Goal: Communication & Community: Answer question/provide support

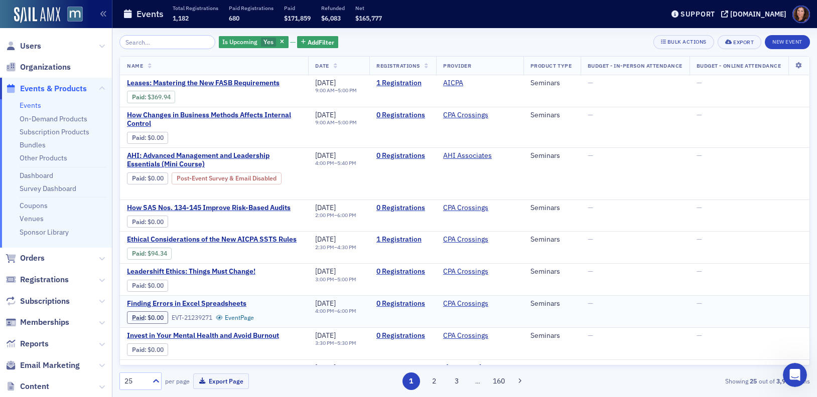
scroll to position [172, 0]
click at [712, 14] on div "Support" at bounding box center [697, 14] width 35 height 9
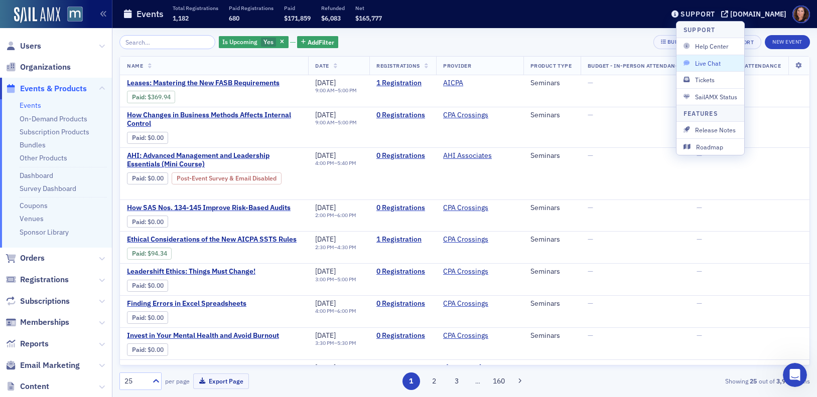
click at [713, 67] on span "Live Chat" at bounding box center [710, 63] width 54 height 9
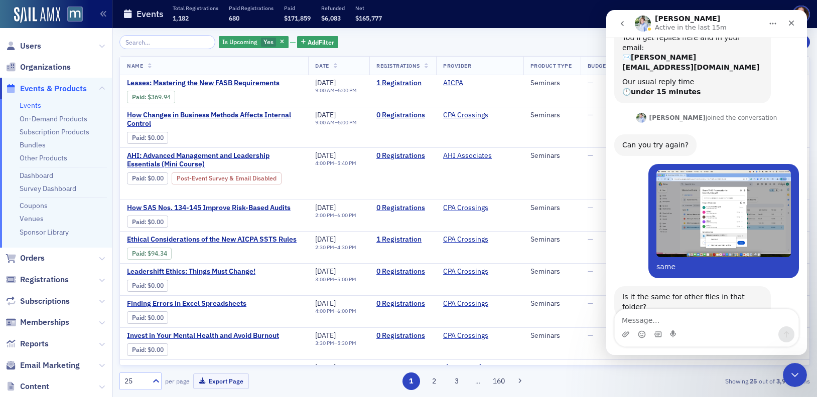
click at [704, 319] on textarea "Message…" at bounding box center [706, 317] width 184 height 17
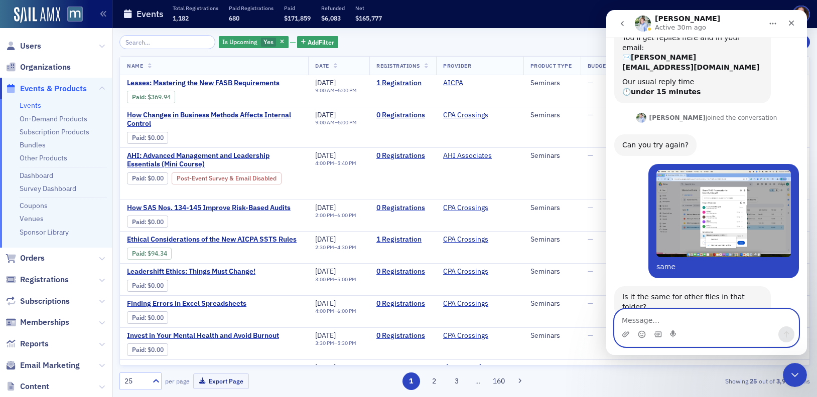
click at [671, 321] on textarea "Message…" at bounding box center [706, 317] width 184 height 17
type textarea "No"
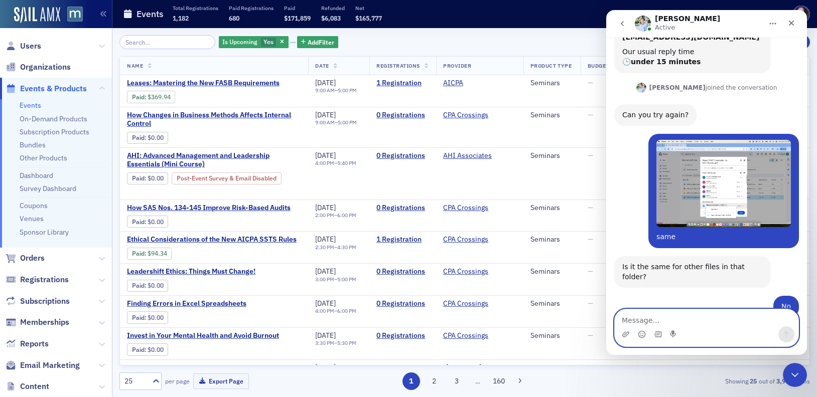
scroll to position [241, 0]
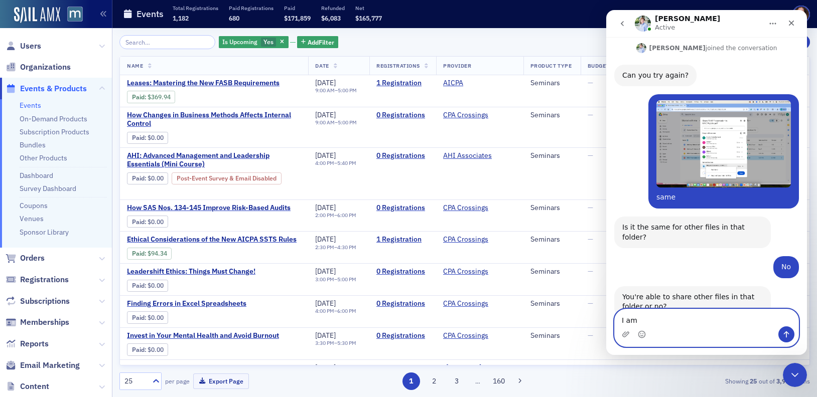
type textarea "I am"
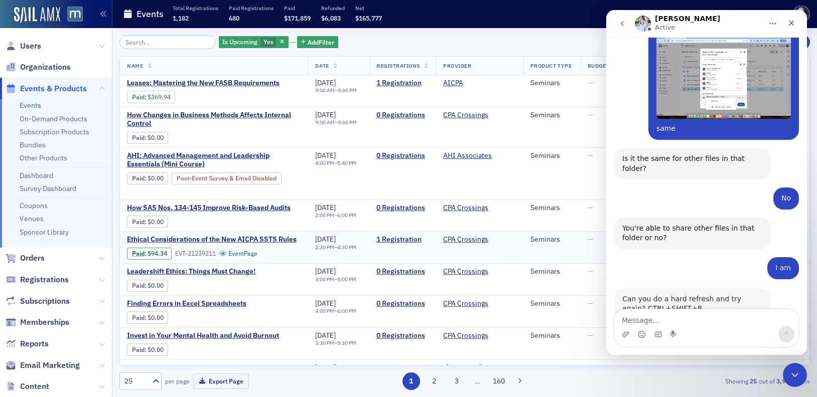
scroll to position [311, 0]
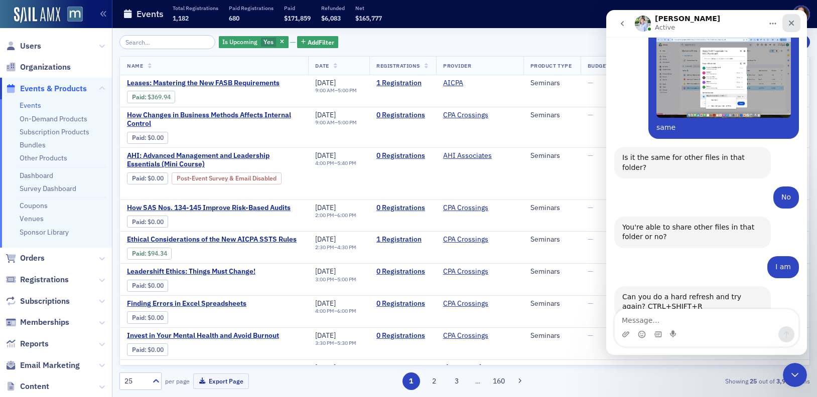
drag, startPoint x: 1396, startPoint y: 39, endPoint x: 792, endPoint y: 25, distance: 604.6
click at [792, 25] on icon "Close" at bounding box center [791, 23] width 8 height 8
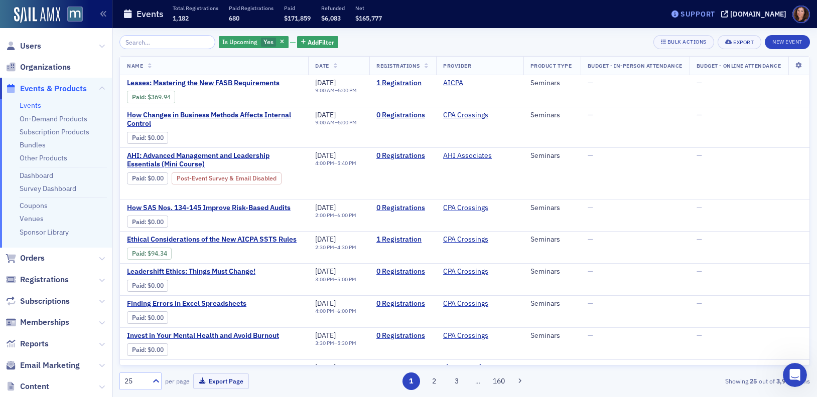
click at [709, 14] on div "Support" at bounding box center [697, 14] width 35 height 9
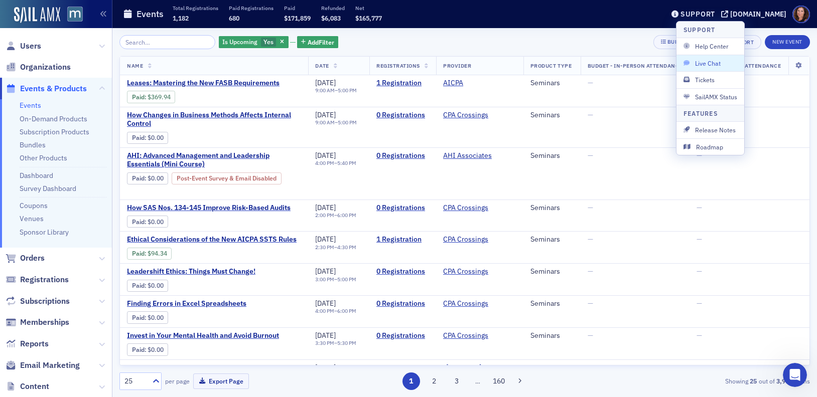
click at [720, 60] on span "Live Chat" at bounding box center [710, 63] width 54 height 9
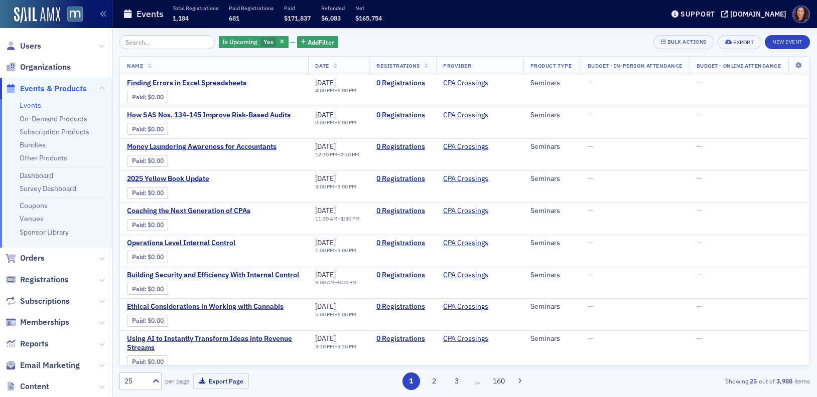
scroll to position [0, 15]
click at [710, 15] on div "Support" at bounding box center [697, 14] width 35 height 9
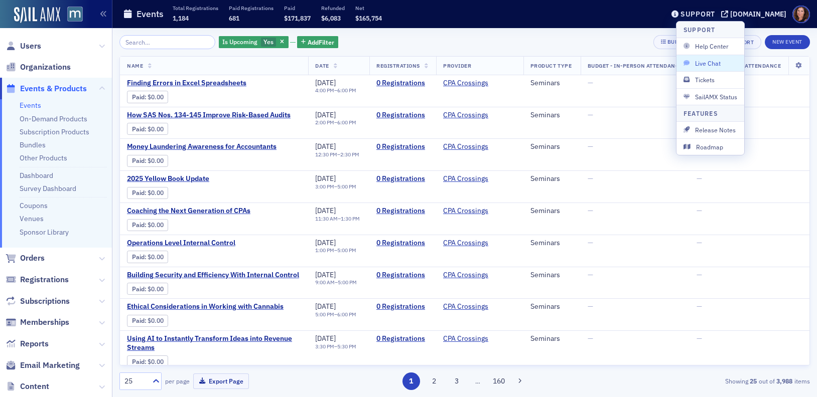
click at [715, 66] on span "Live Chat" at bounding box center [710, 63] width 54 height 9
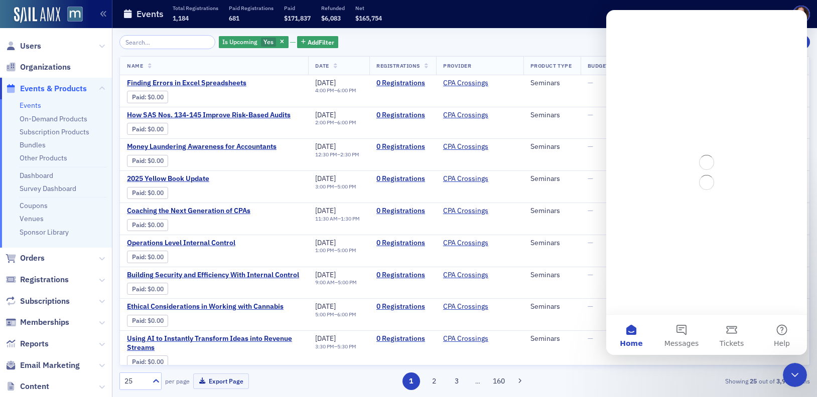
scroll to position [0, 0]
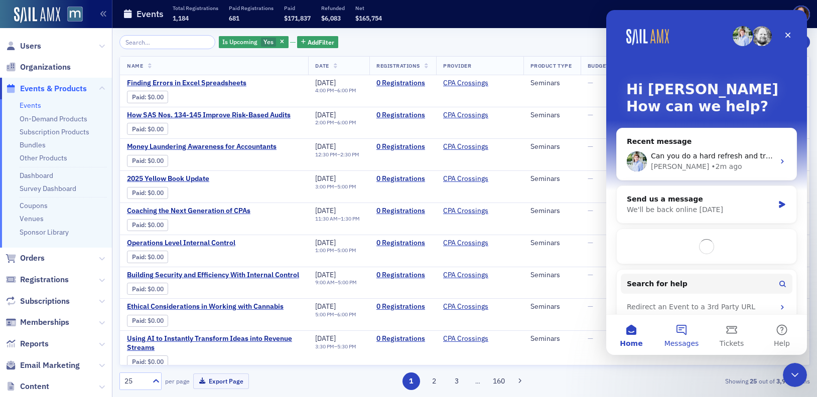
click at [682, 329] on button "Messages" at bounding box center [681, 335] width 50 height 40
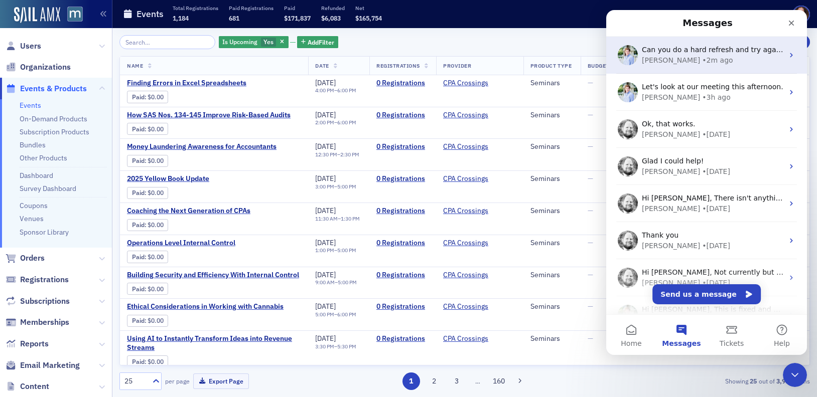
click at [702, 61] on div "• 2m ago" at bounding box center [717, 60] width 31 height 11
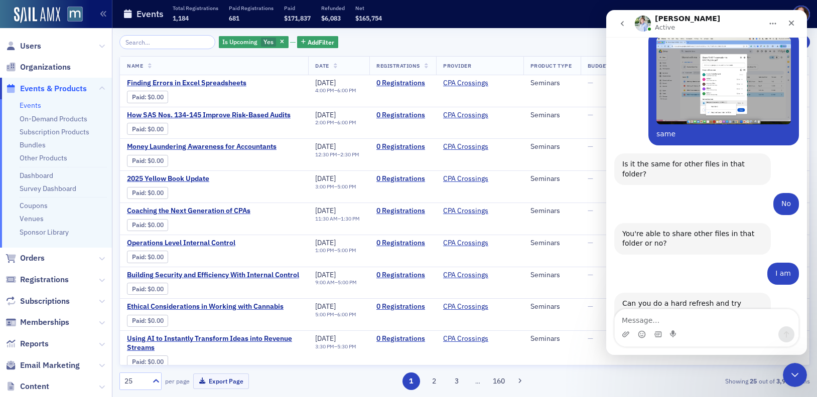
scroll to position [311, 0]
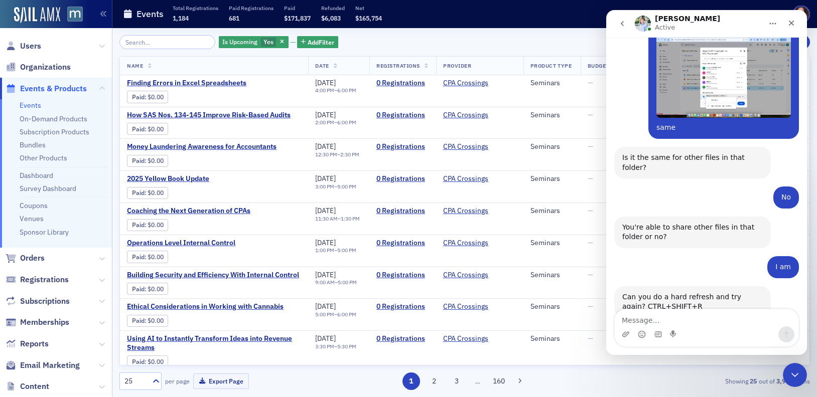
click at [687, 322] on textarea "Message…" at bounding box center [706, 317] width 184 height 17
type textarea "STILL NOT WO"
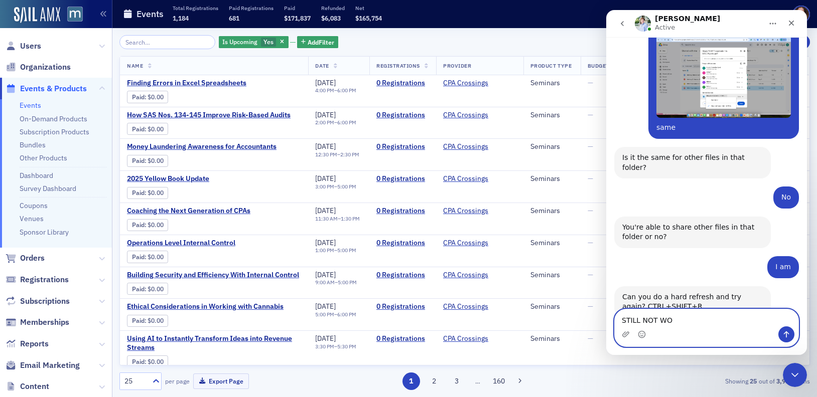
click at [653, 326] on textarea "STILL NOT WO" at bounding box center [706, 317] width 184 height 17
type textarea "still not working"
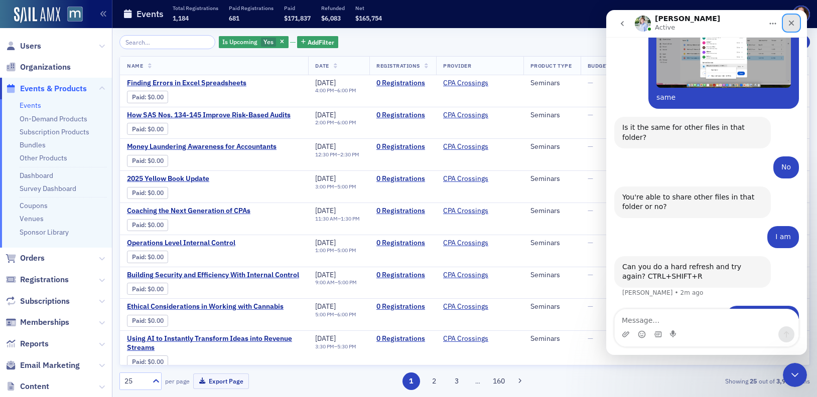
click at [792, 27] on icon "Close" at bounding box center [791, 23] width 8 height 8
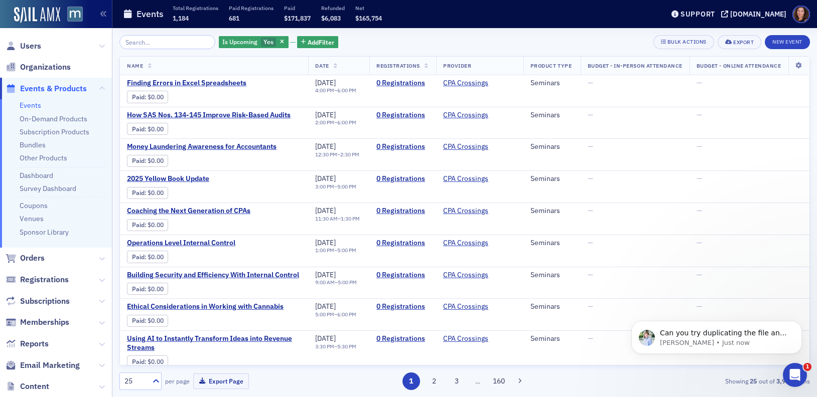
scroll to position [381, 0]
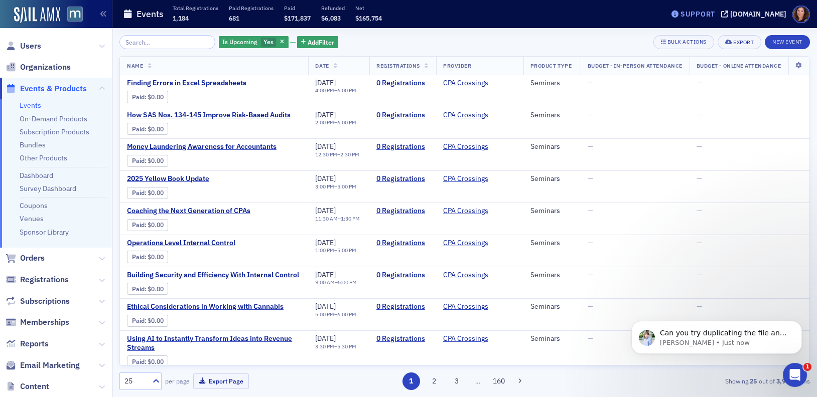
click at [715, 12] on div "Support" at bounding box center [697, 14] width 35 height 9
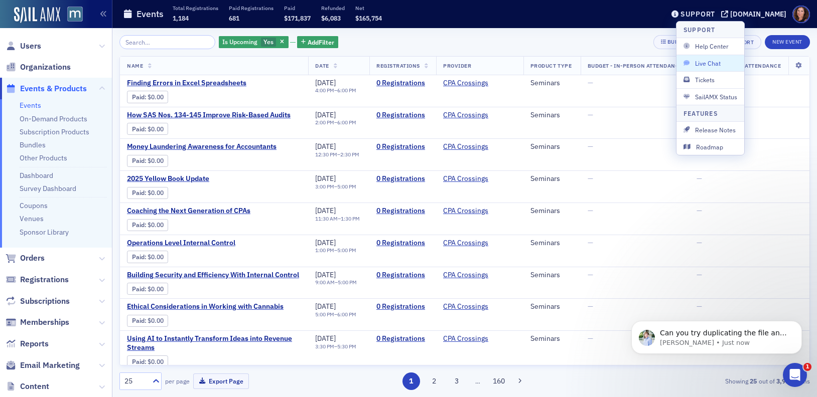
click at [707, 61] on span "Live Chat" at bounding box center [710, 63] width 54 height 9
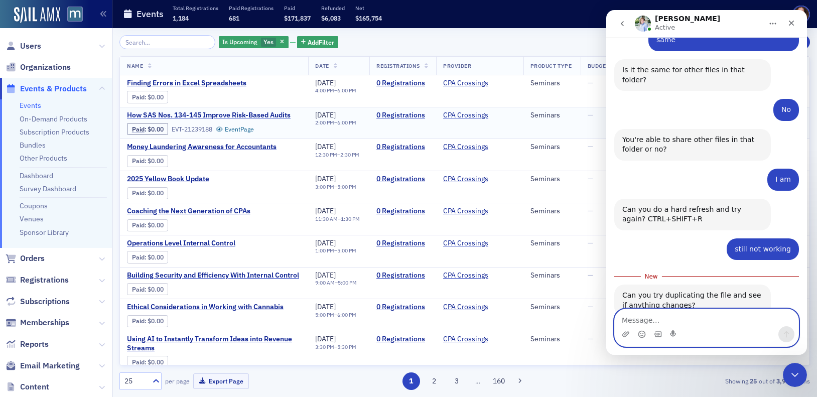
scroll to position [398, 0]
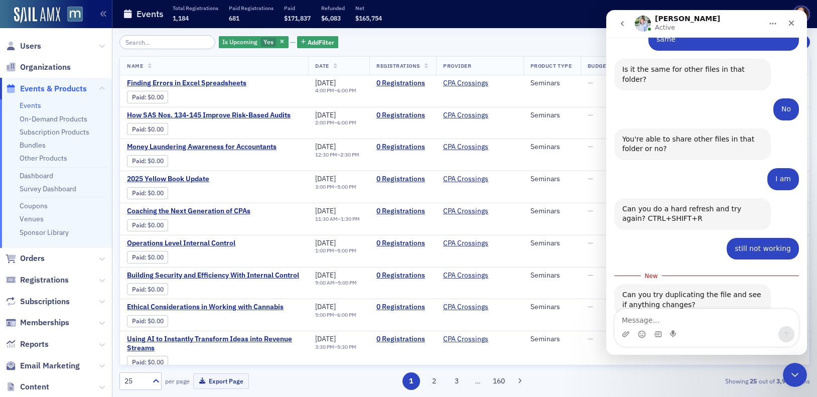
click at [685, 328] on div "Intercom messenger" at bounding box center [706, 334] width 184 height 16
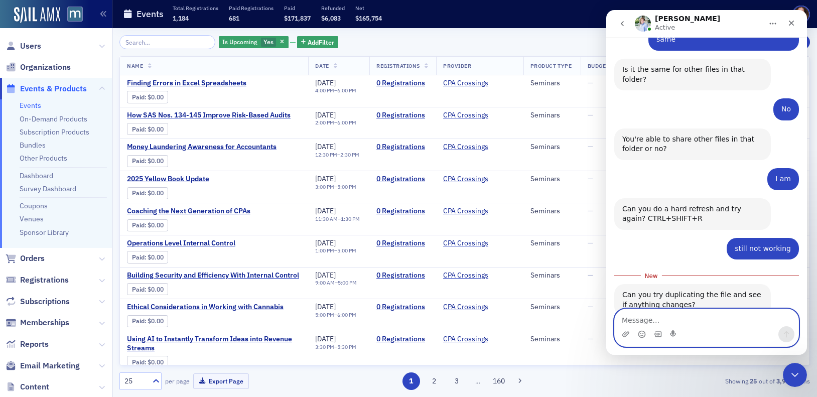
click at [677, 323] on textarea "Message…" at bounding box center [706, 317] width 184 height 17
type textarea "Nothing changes"
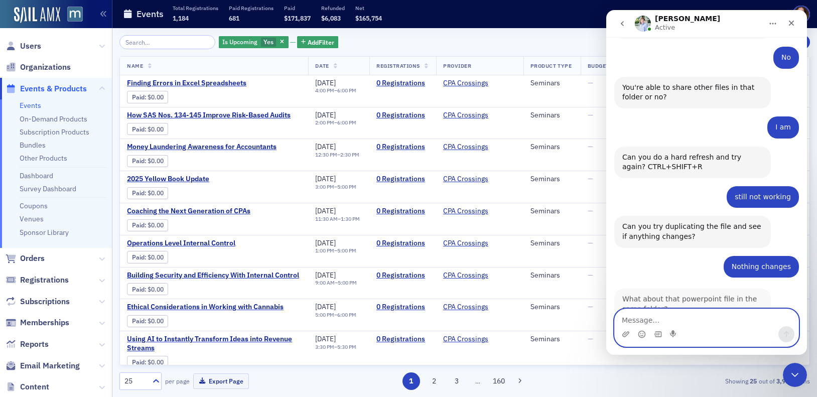
scroll to position [2, 0]
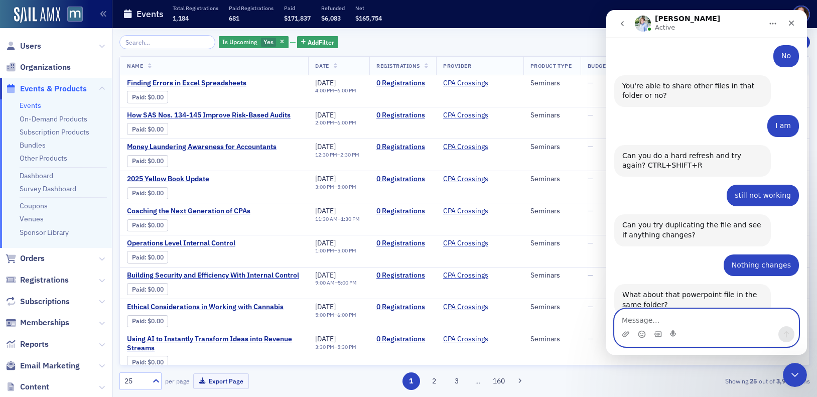
click at [669, 315] on textarea "Message…" at bounding box center [706, 317] width 184 height 17
type textarea "same thing"
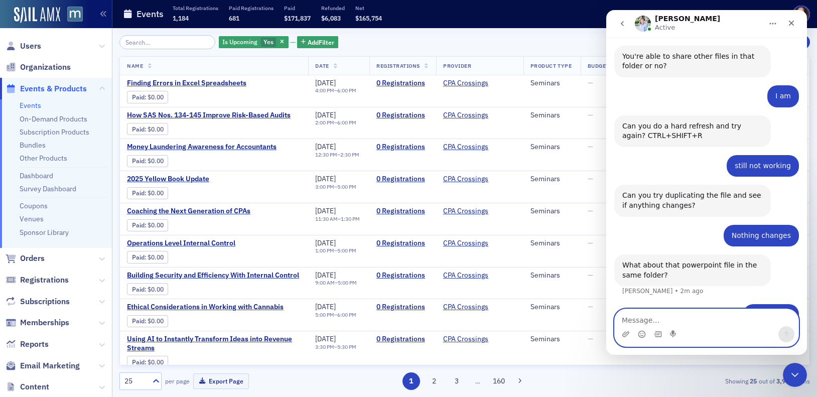
scroll to position [519, 0]
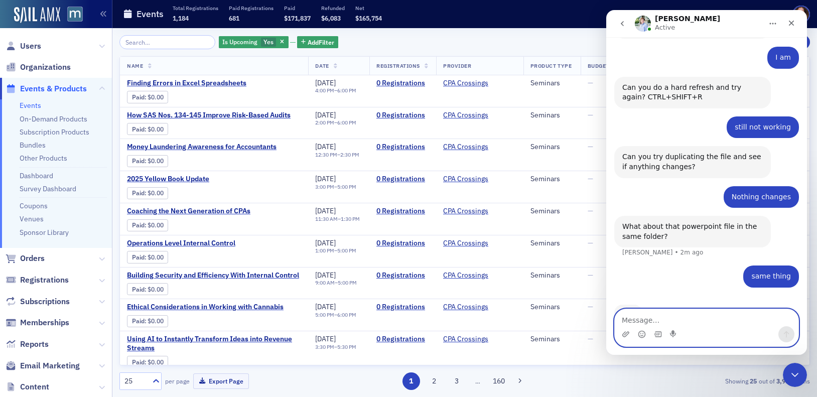
click at [674, 314] on textarea "Message…" at bounding box center [706, 317] width 184 height 17
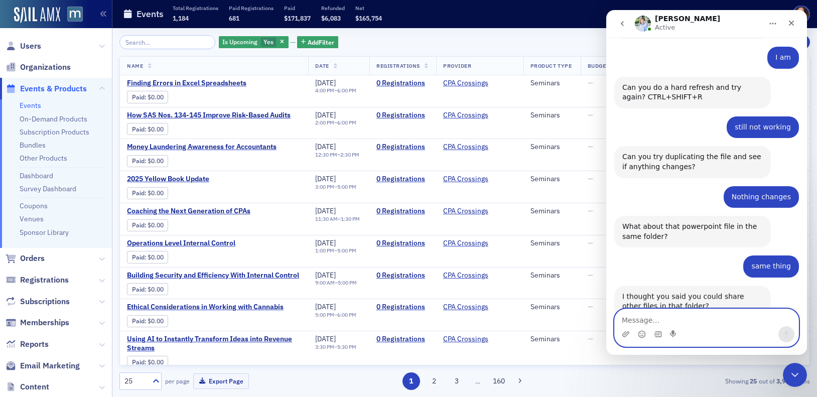
scroll to position [520, 0]
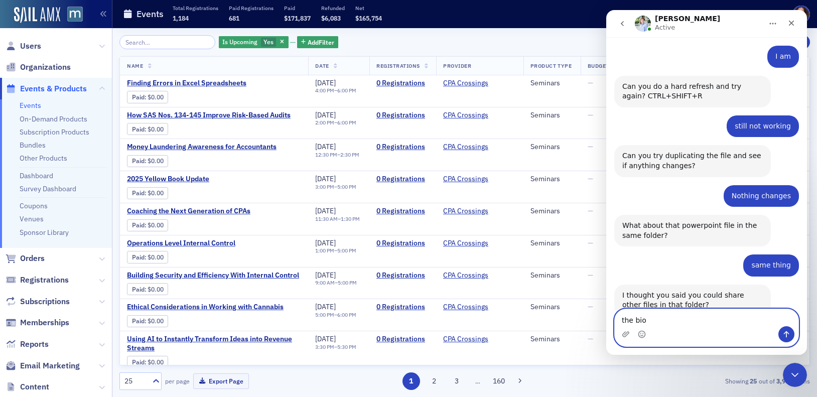
type textarea "the bio"
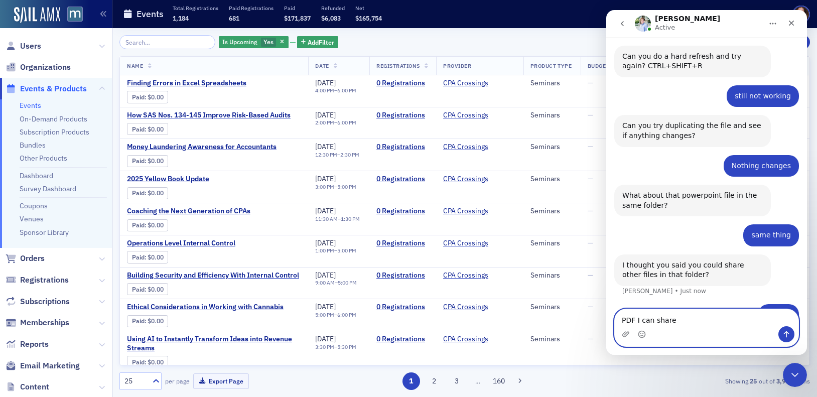
type textarea "PDF I can share"
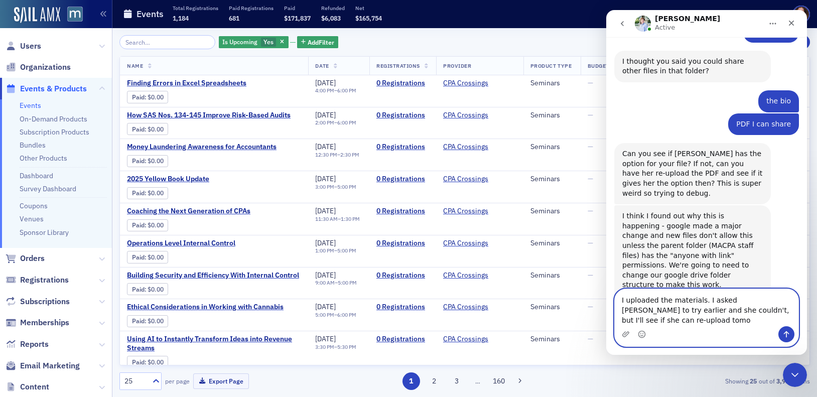
scroll to position [764, 0]
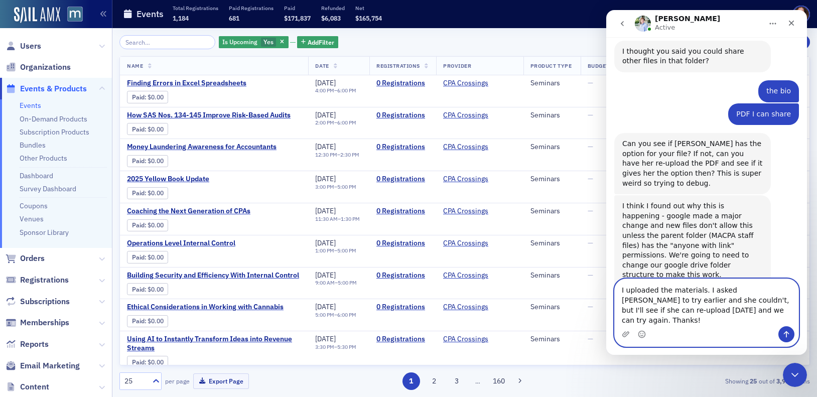
type textarea "I uploaded the materials. I asked Kelly to try earlier and she couldn't, but I'…"
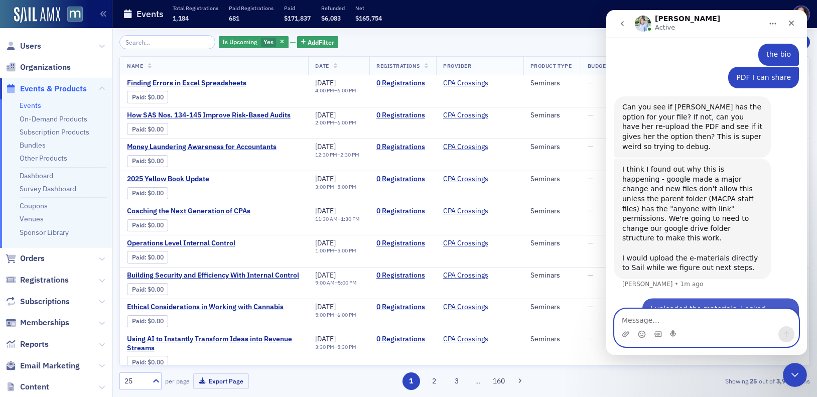
scroll to position [803, 0]
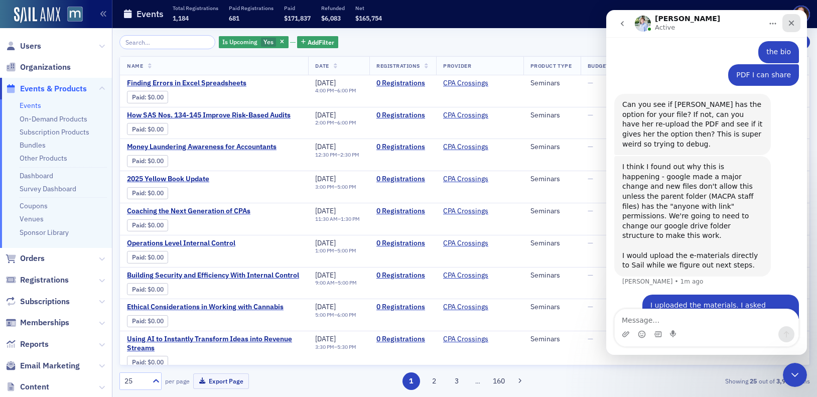
drag, startPoint x: 794, startPoint y: 20, endPoint x: 1395, endPoint y: 32, distance: 602.1
click at [794, 20] on icon "Close" at bounding box center [791, 23] width 8 height 8
